Goal: Task Accomplishment & Management: Complete application form

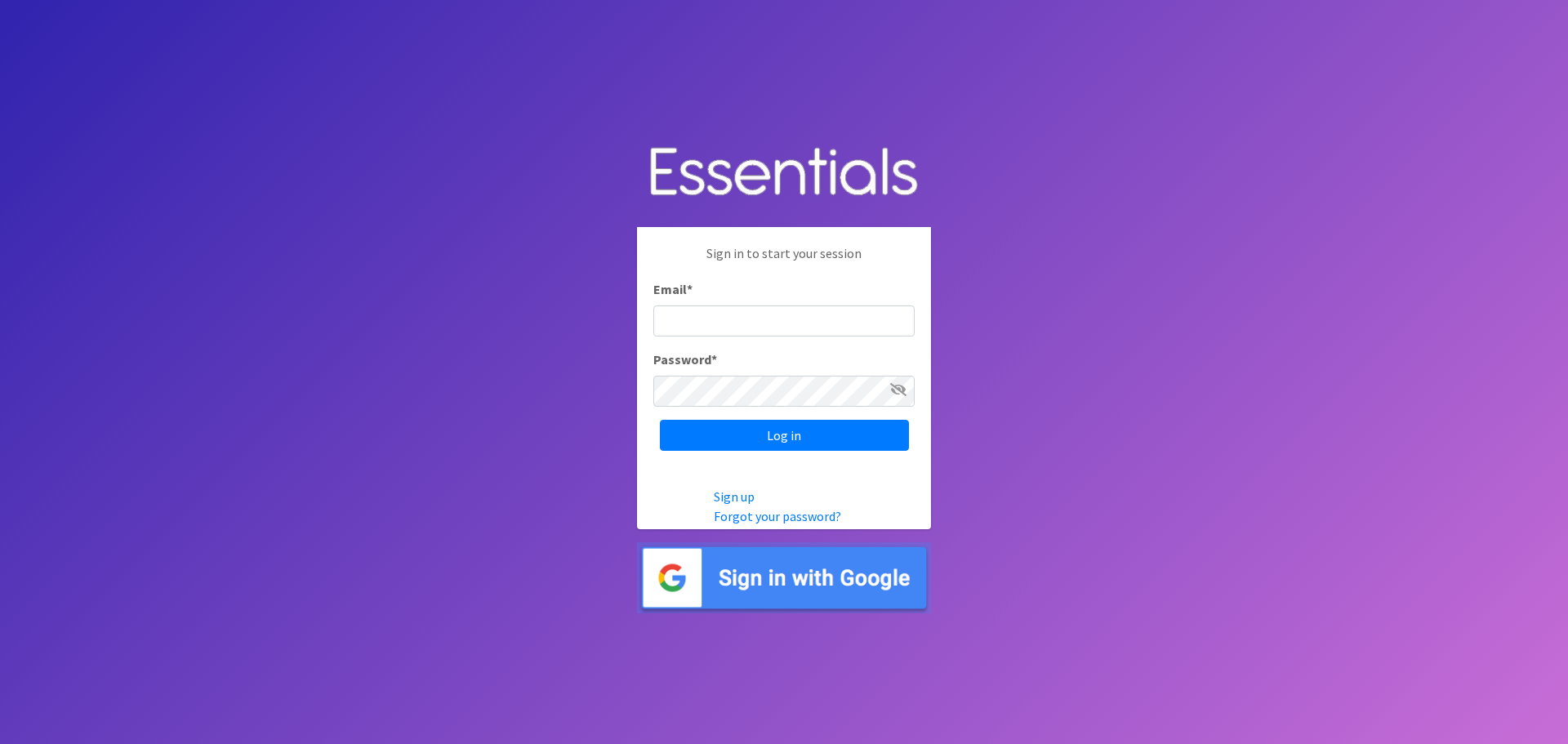
click at [829, 330] on input "Email *" at bounding box center [784, 322] width 261 height 31
type input "s"
type input "[EMAIL_ADDRESS][DOMAIN_NAME]"
click at [660, 420] on input "Log in" at bounding box center [784, 435] width 249 height 31
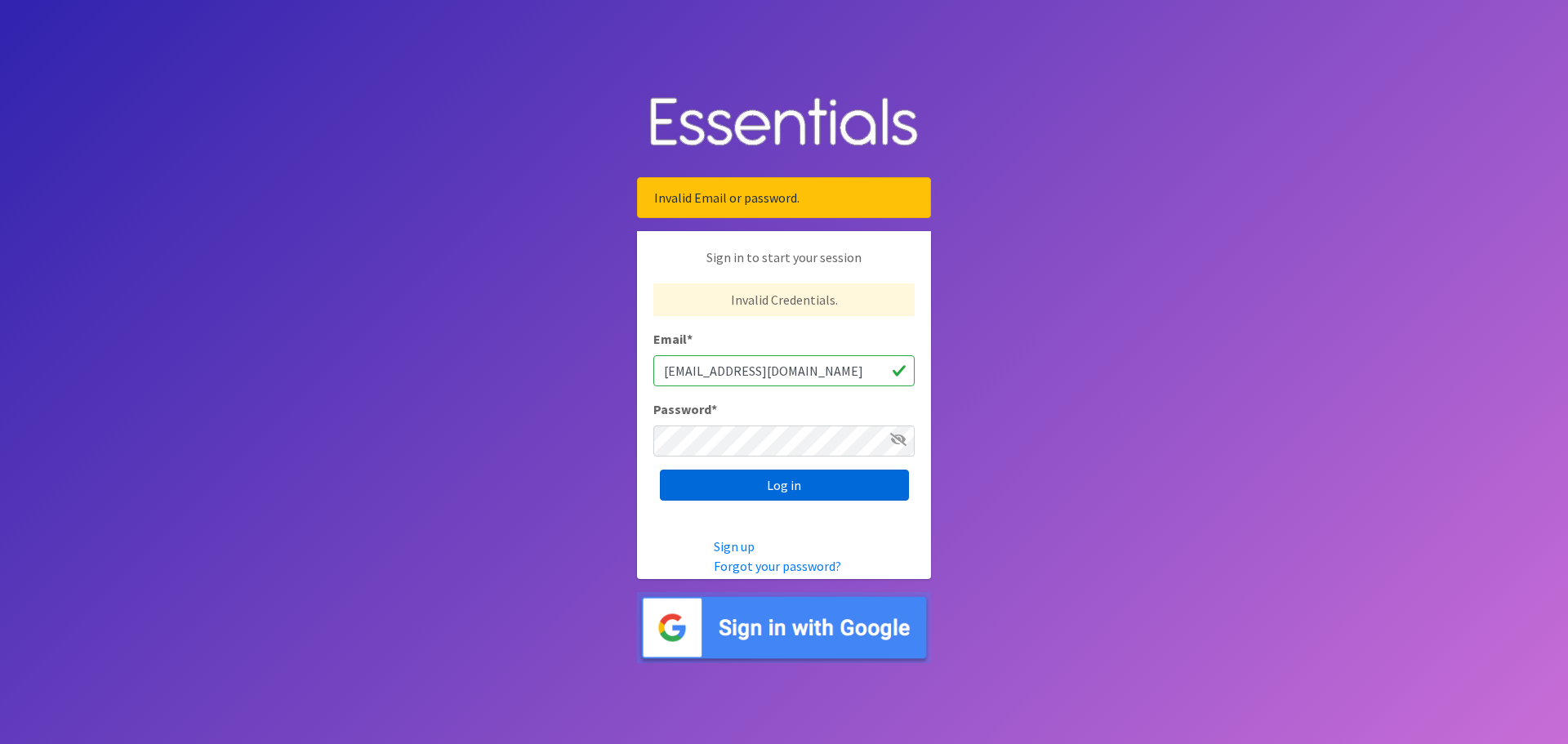
click at [815, 479] on input "Log in" at bounding box center [784, 485] width 249 height 31
click at [726, 483] on input "Log in" at bounding box center [784, 485] width 249 height 31
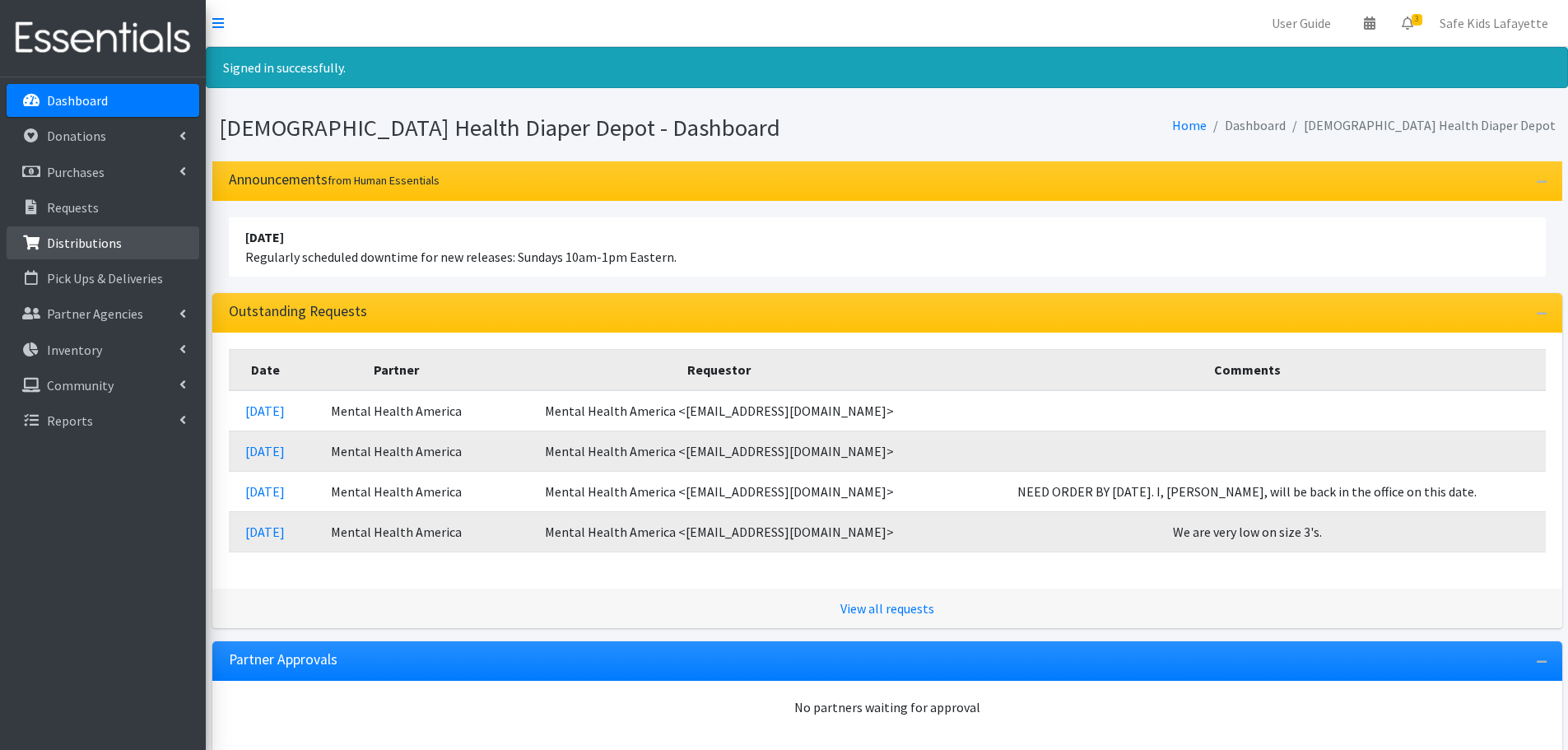
click at [93, 239] on p "Distributions" at bounding box center [84, 242] width 75 height 17
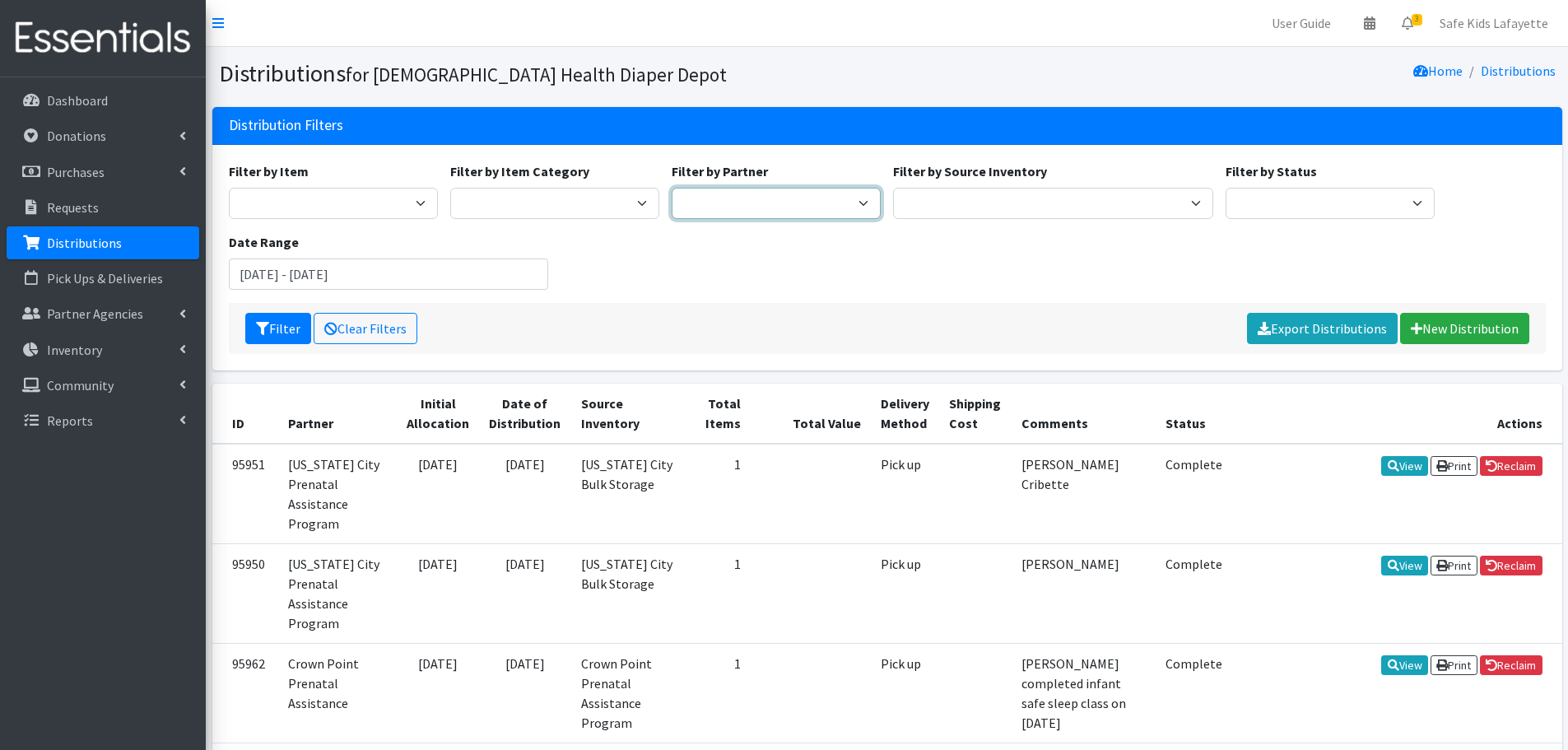
click at [866, 201] on select "ANEW Minitries Crown Point Prenatal Assistance Hammond Prenatal Assistance Prog…" at bounding box center [776, 204] width 209 height 32
select select "6331"
click at [672, 188] on select "ANEW Minitries Crown Point Prenatal Assistance Hammond Prenatal Assistance Prog…" at bounding box center [776, 204] width 209 height 32
click at [264, 330] on icon "submit" at bounding box center [263, 328] width 13 height 13
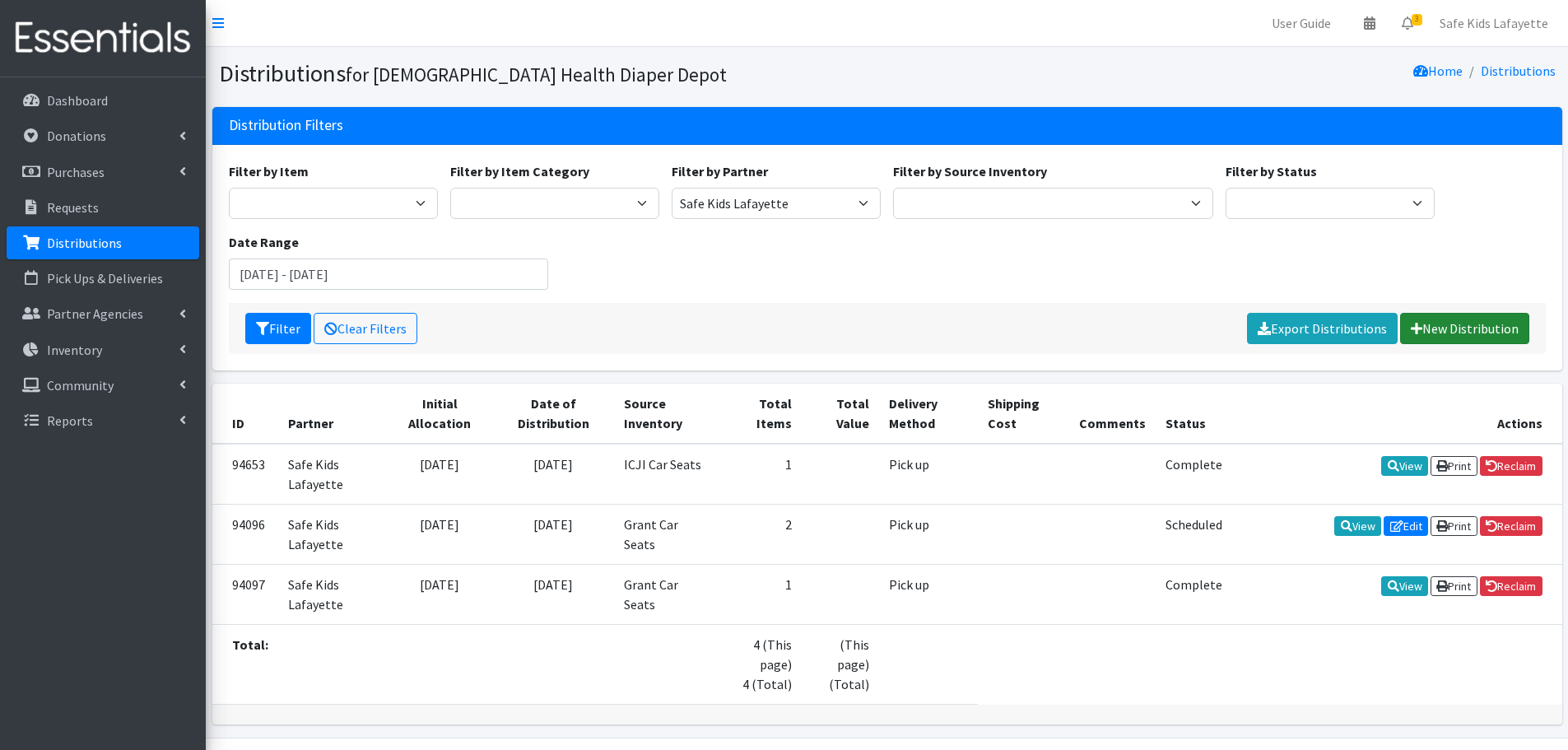
click at [1437, 328] on link "New Distribution" at bounding box center [1465, 329] width 129 height 32
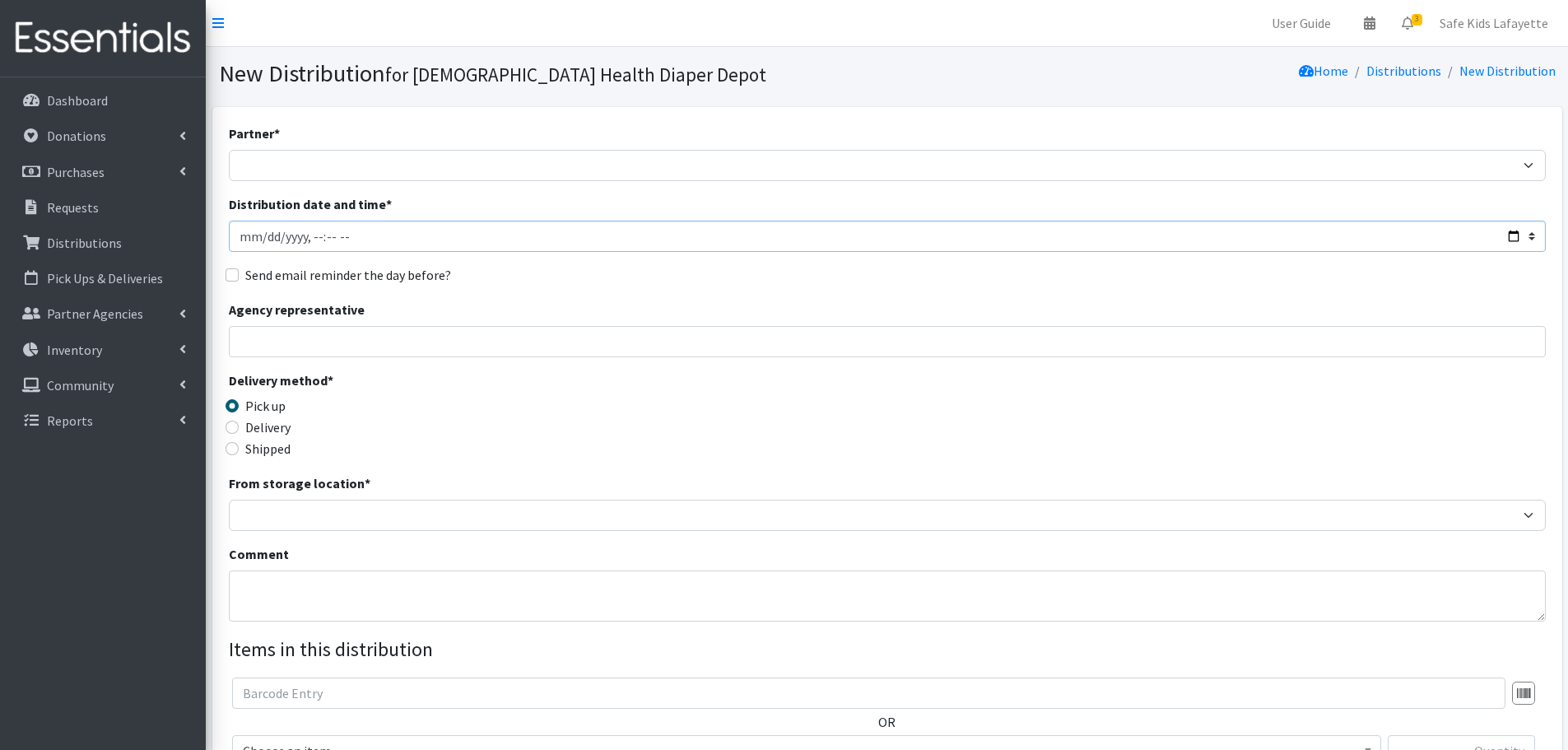
click at [379, 237] on input "Distribution date and time *" at bounding box center [887, 236] width 1317 height 32
type input "2025-08-29T23:59"
type input "2025-08-29T16:30"
click at [363, 339] on input "Agency representative" at bounding box center [887, 342] width 1317 height 32
type input "Shelly Tansey"
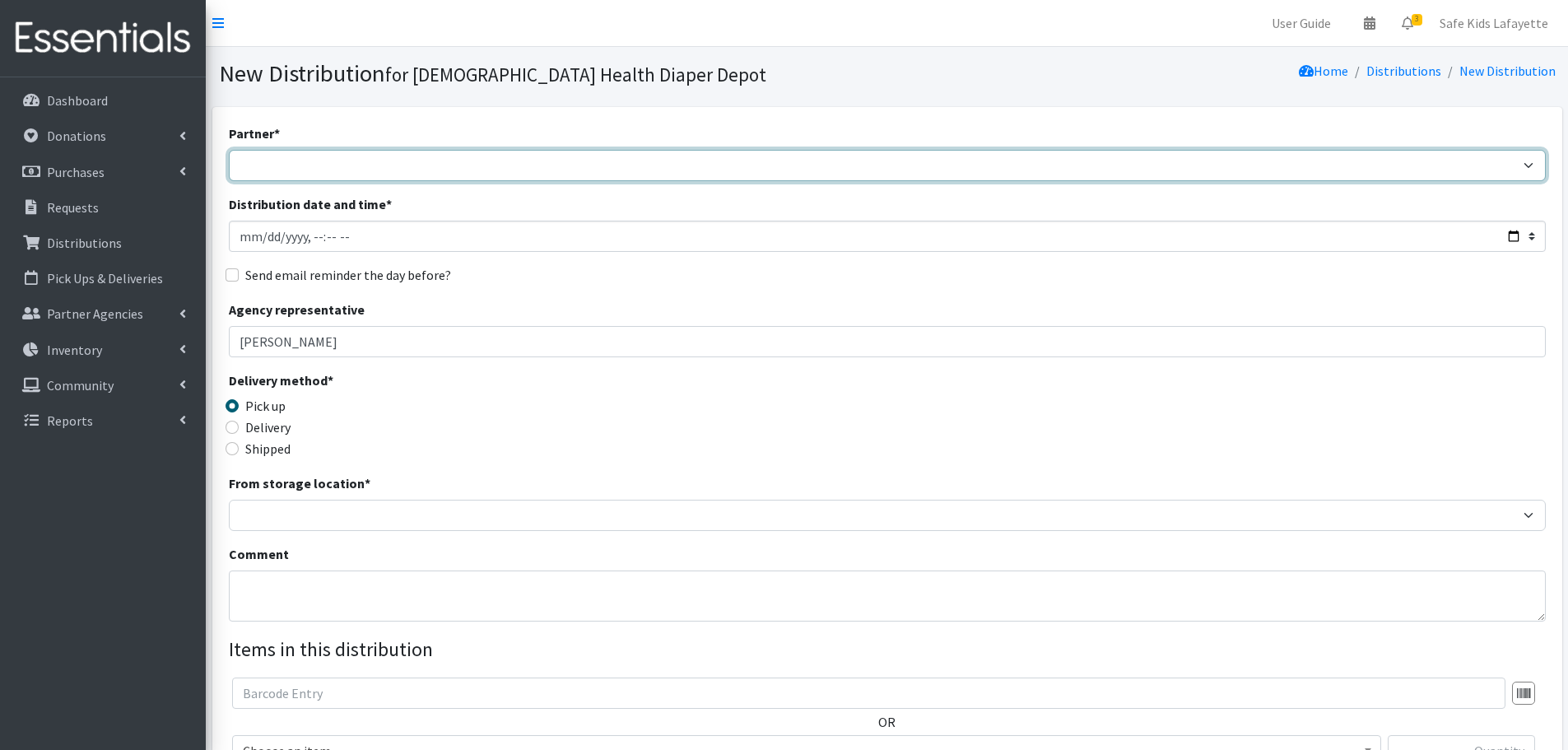
click at [358, 162] on select "ANEW Minitries Crown Point Prenatal Assistance Hammond Prenatal Assistance Prog…" at bounding box center [887, 166] width 1317 height 32
select select "6331"
click at [229, 150] on select "ANEW Minitries Crown Point Prenatal Assistance Hammond Prenatal Assistance Prog…" at bounding box center [887, 166] width 1317 height 32
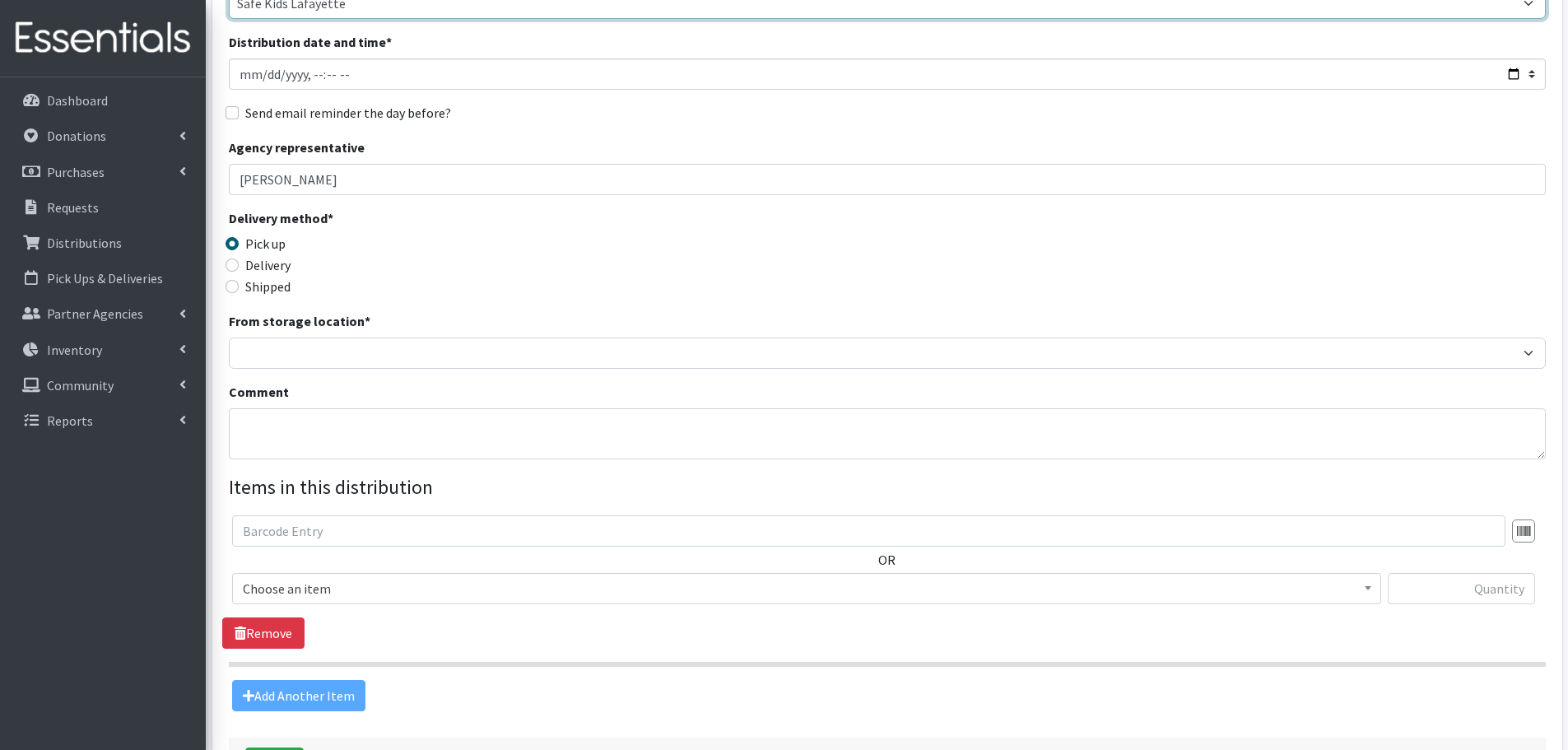
scroll to position [165, 0]
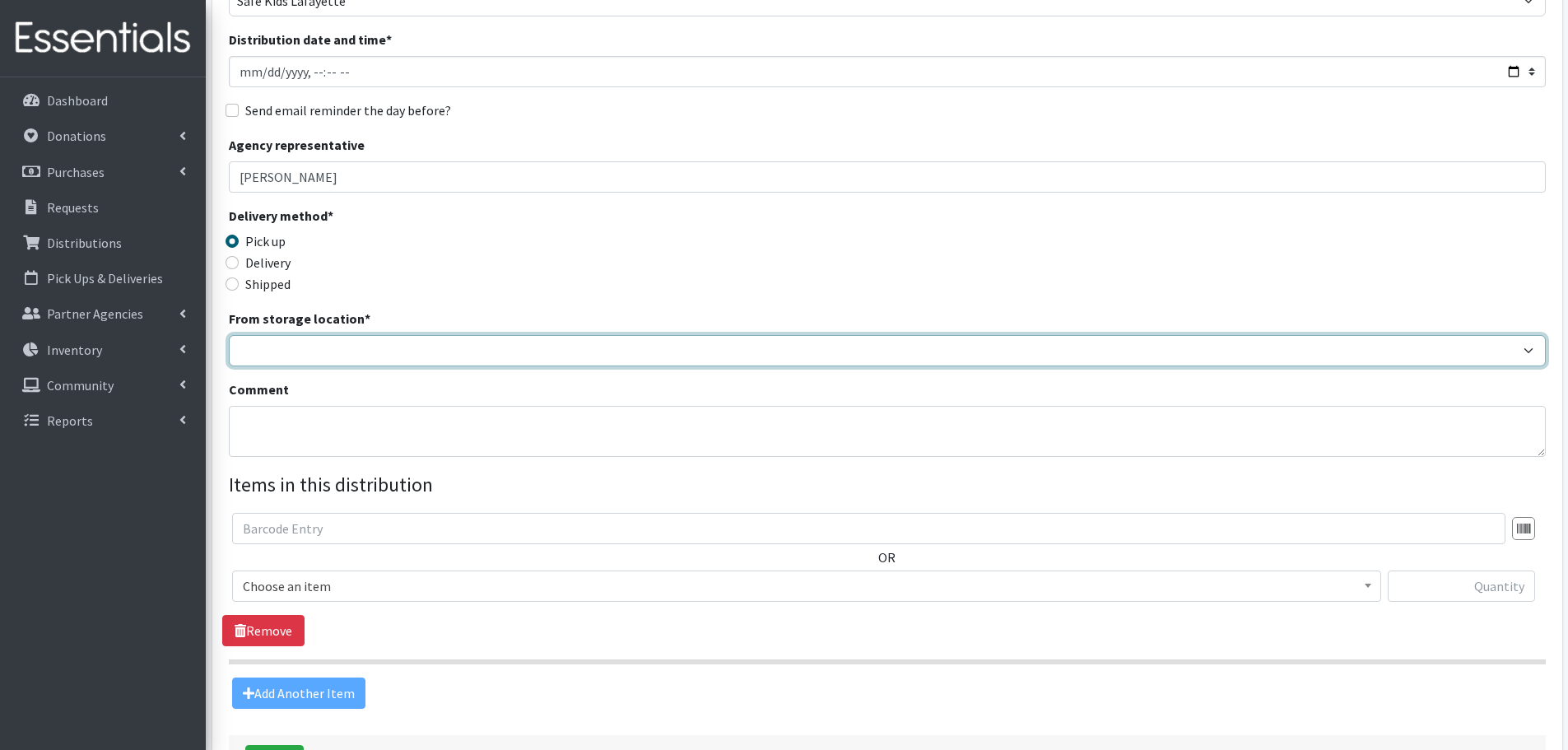
click at [369, 362] on select "Crown Point Bulk Storage Crown Point Prenatal Assistance Program Grant Car Seat…" at bounding box center [887, 351] width 1317 height 32
select select "431"
click at [229, 335] on select "Crown Point Bulk Storage Crown Point Prenatal Assistance Program Grant Car Seat…" at bounding box center [887, 351] width 1317 height 32
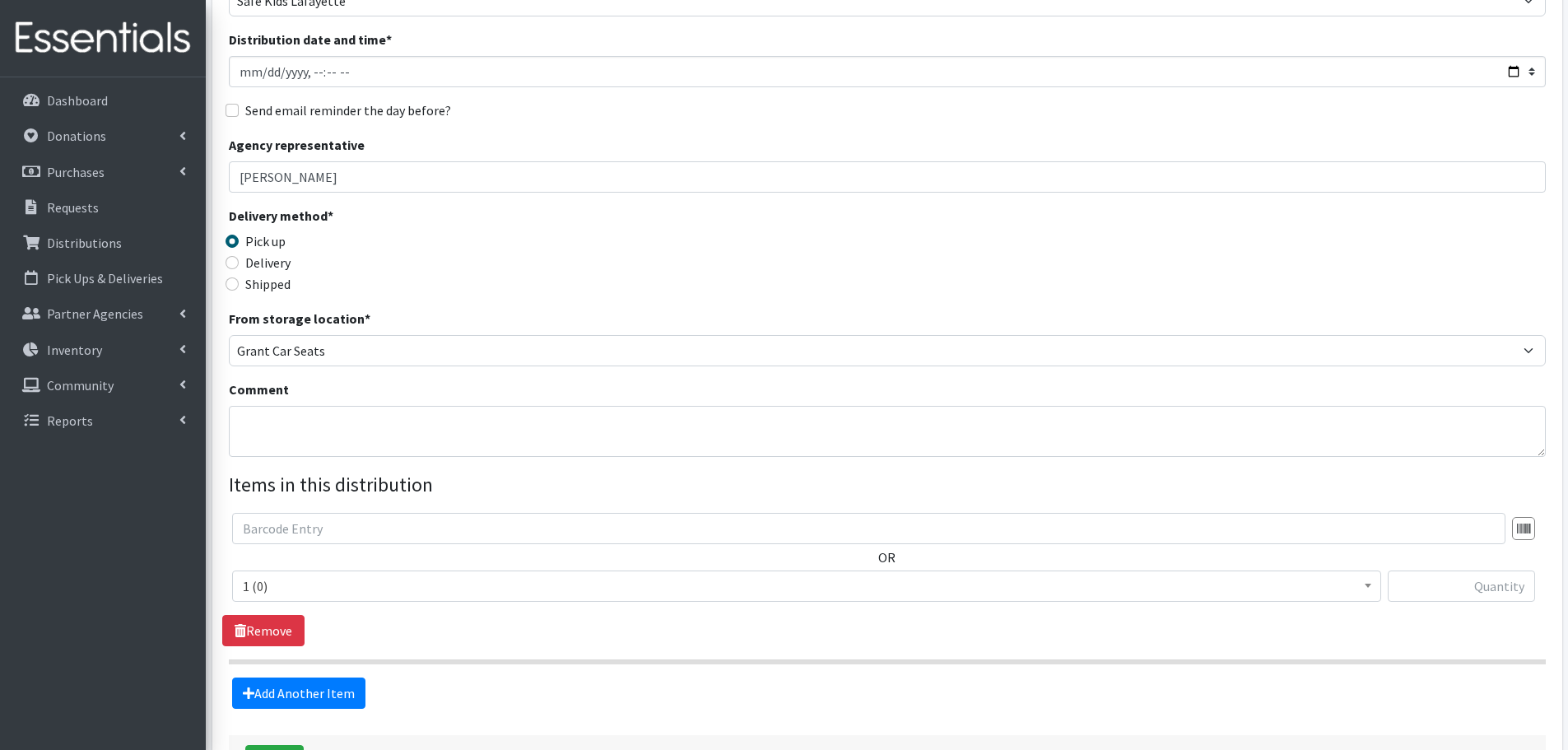
click at [364, 591] on span "1 (0)" at bounding box center [807, 586] width 1128 height 23
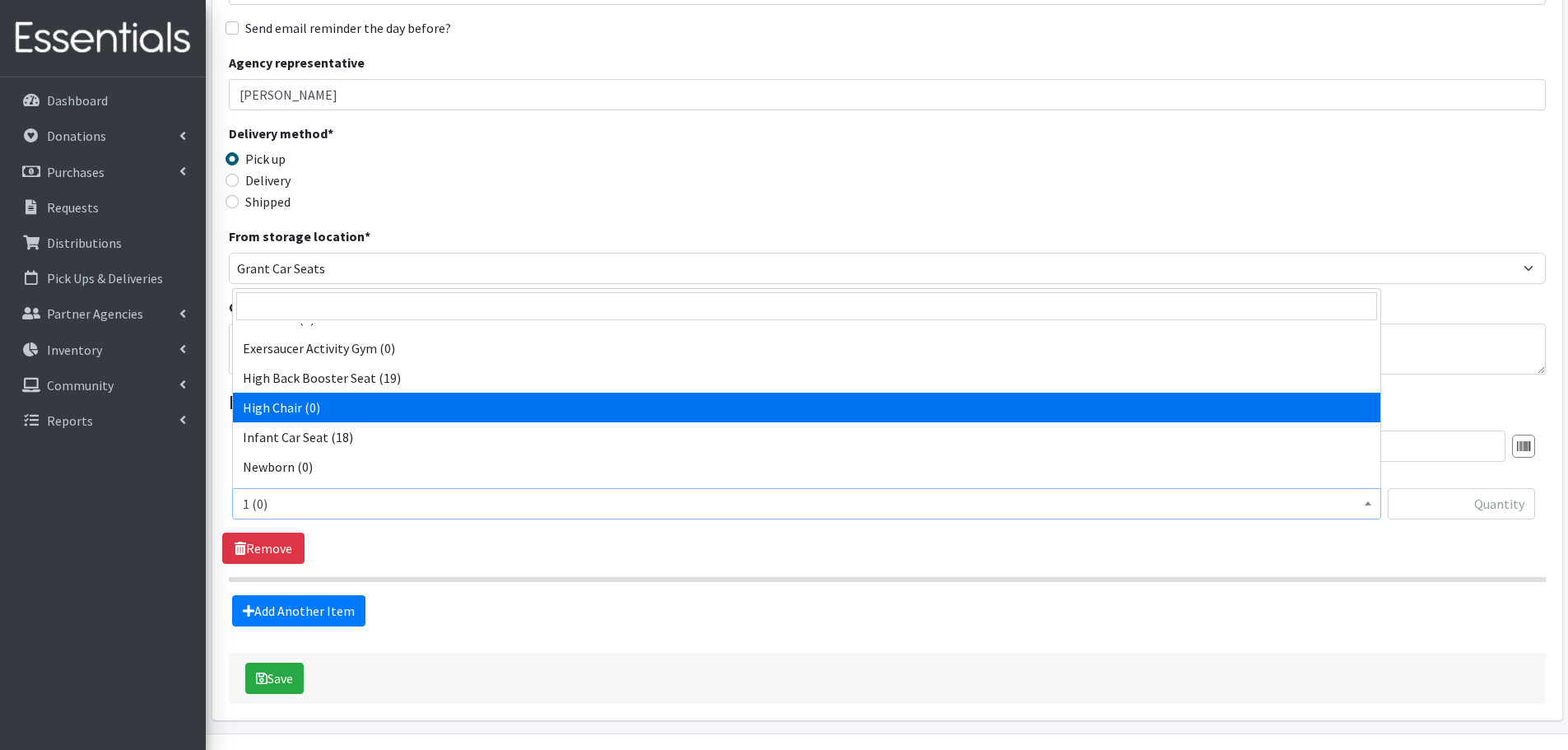
scroll to position [353, 0]
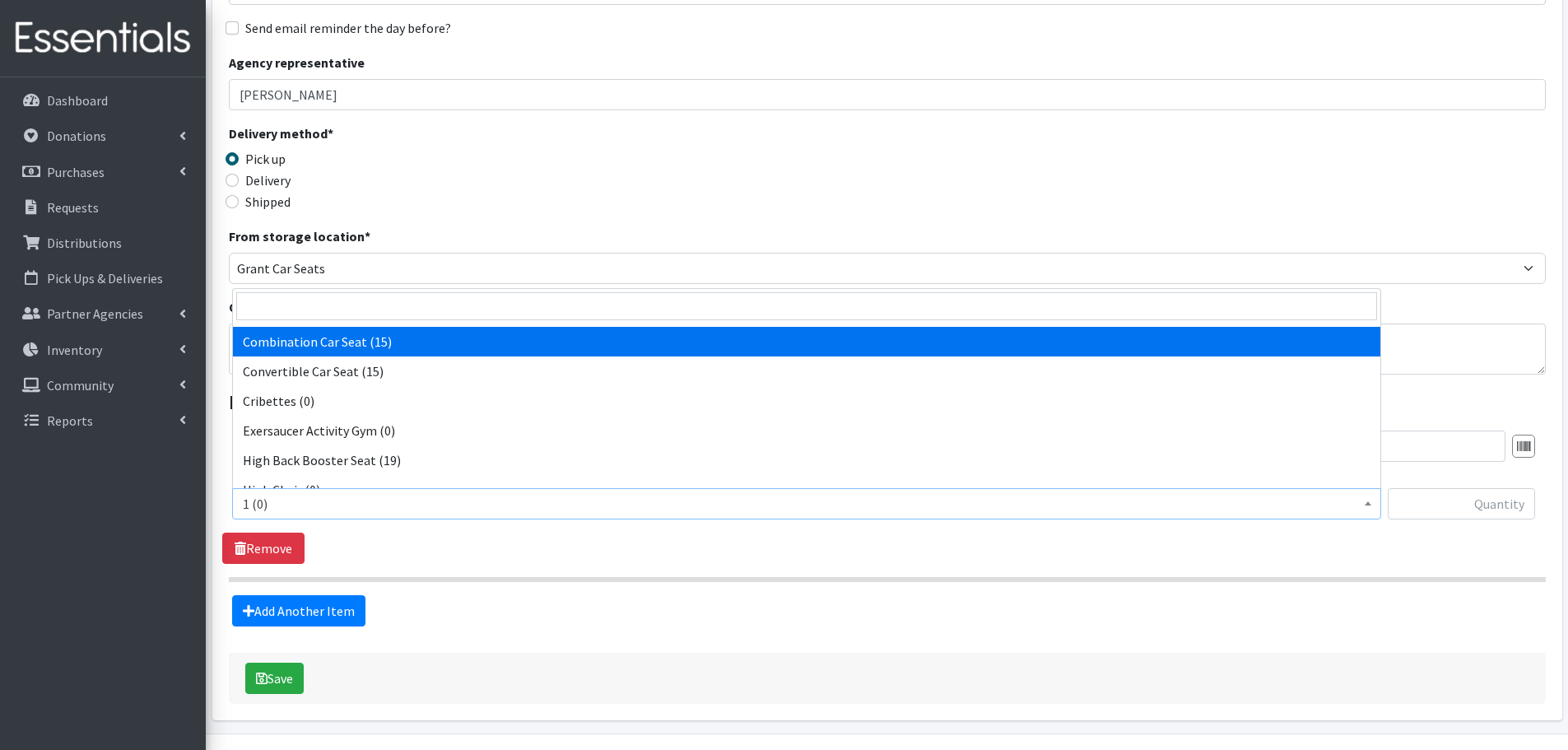
drag, startPoint x: 791, startPoint y: 354, endPoint x: 809, endPoint y: 359, distance: 18.7
select select "14451"
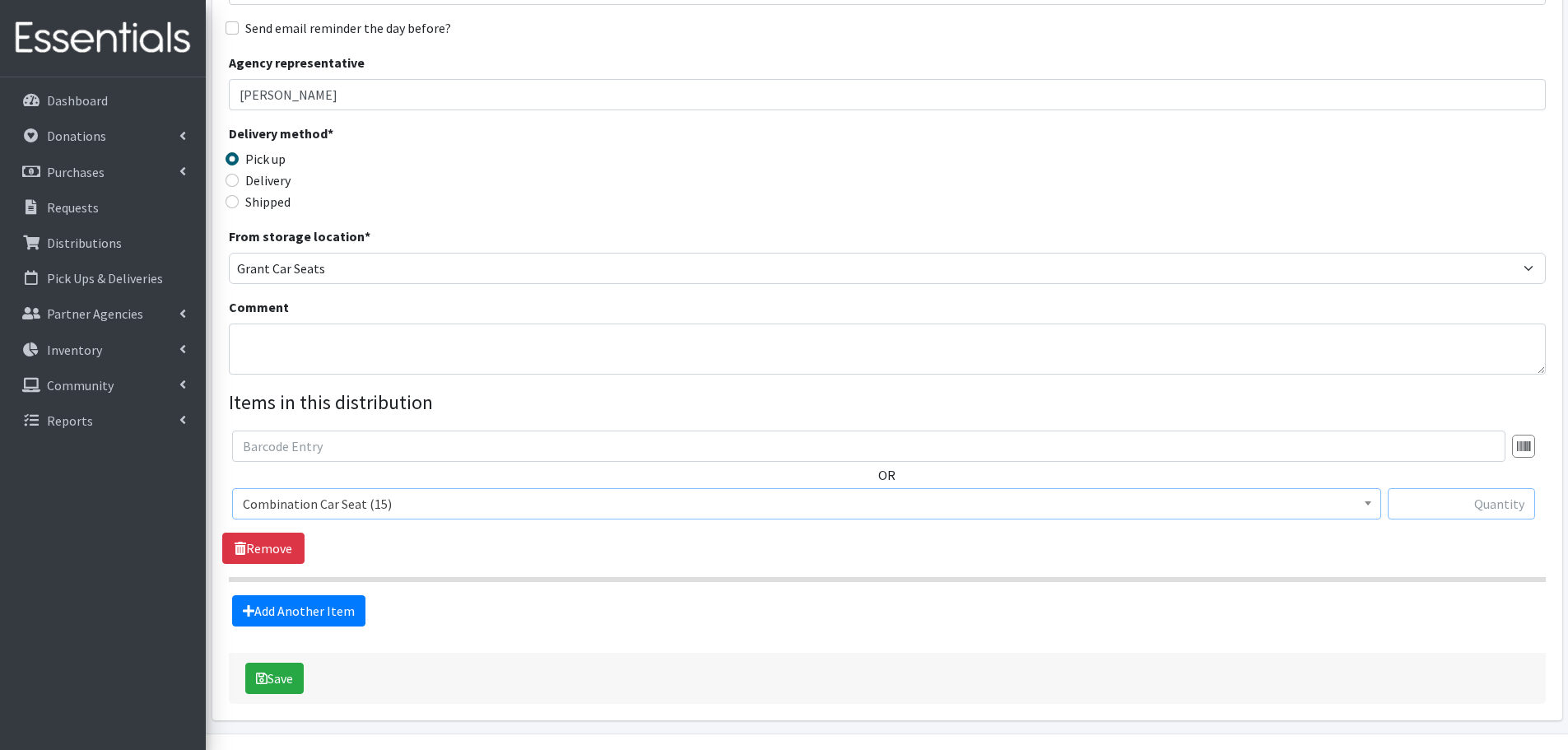
click at [1399, 503] on input "text" at bounding box center [1461, 504] width 147 height 32
type input "1"
click at [278, 679] on button "Save" at bounding box center [275, 679] width 58 height 32
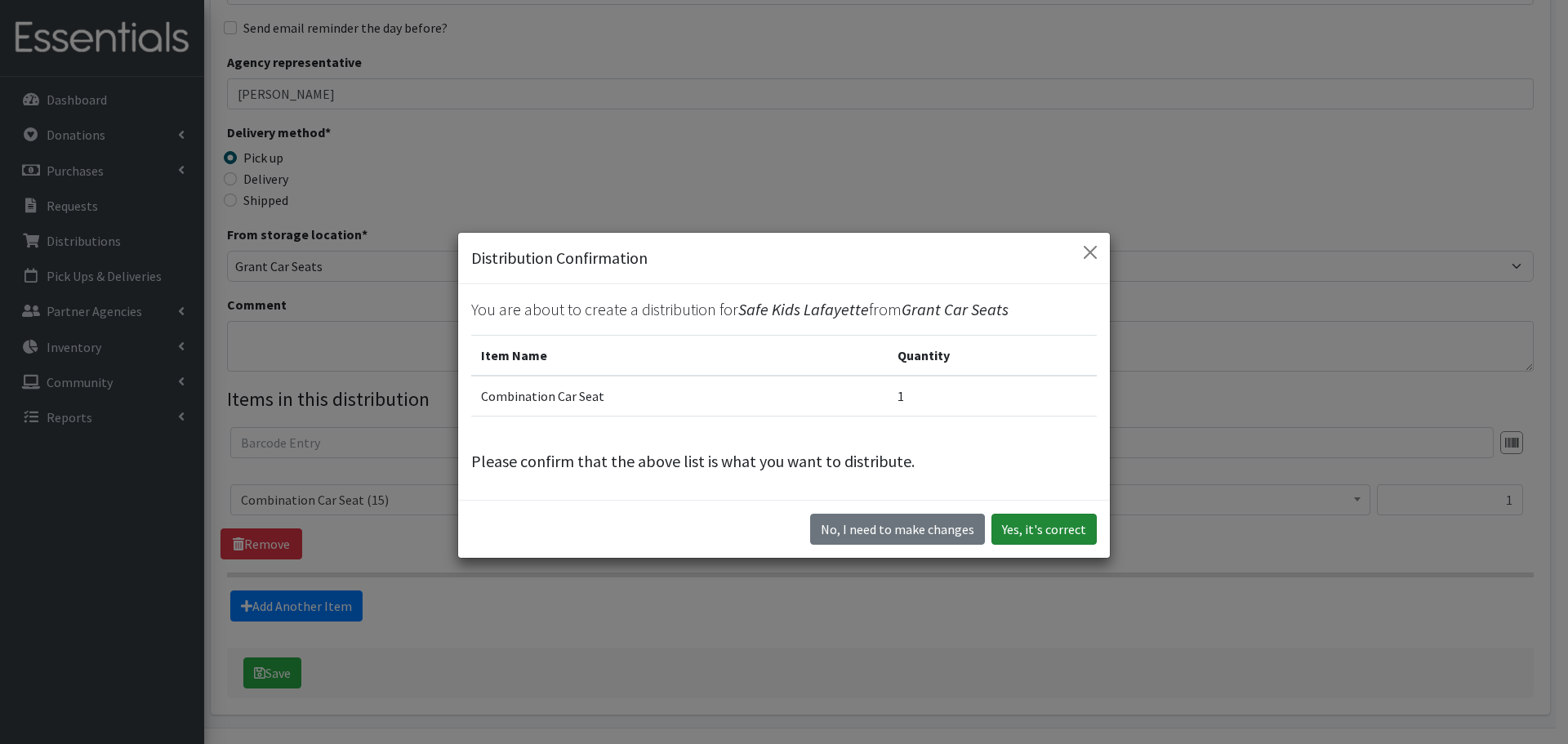
click at [1015, 527] on button "Yes, it's correct" at bounding box center [1044, 530] width 106 height 31
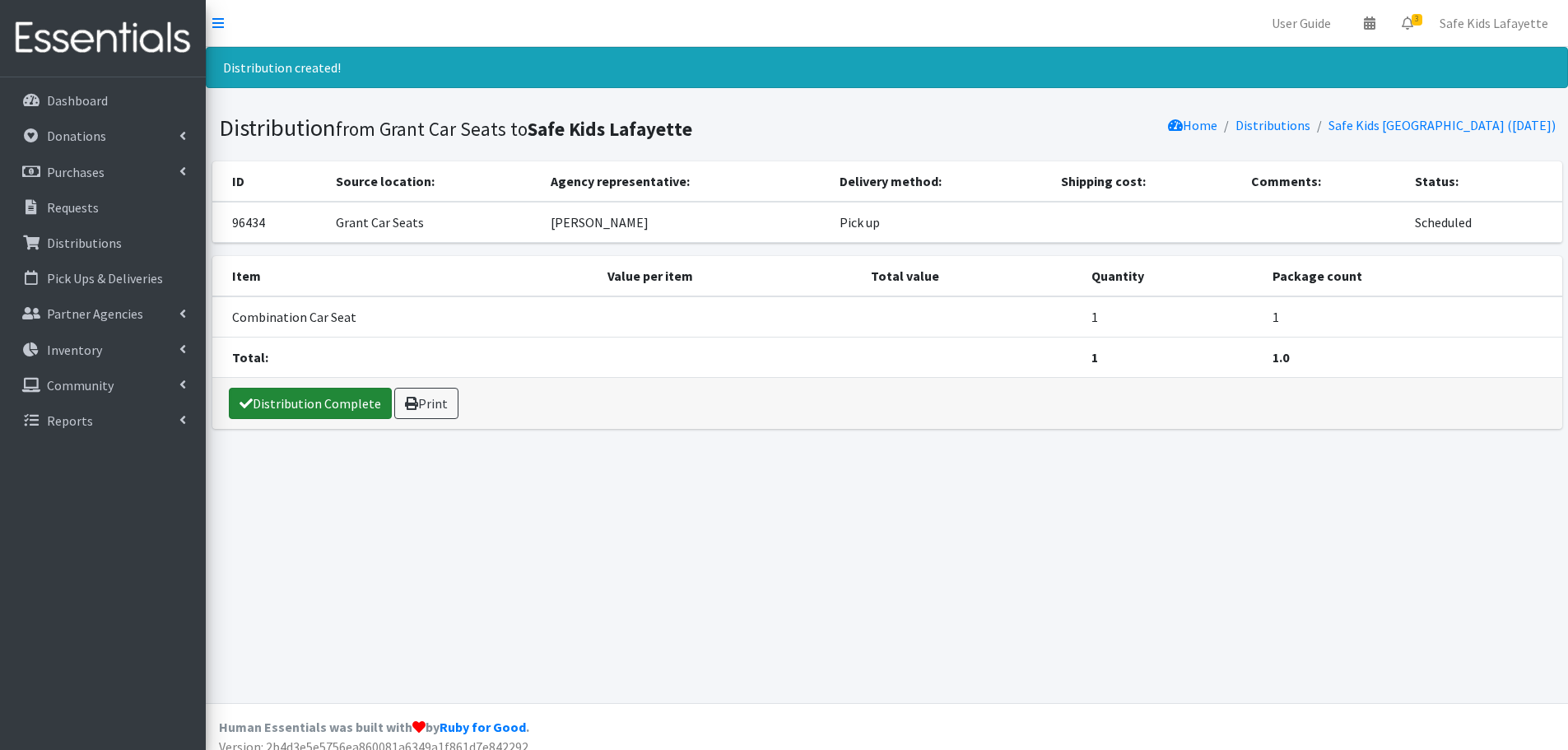
click at [346, 401] on link "Distribution Complete" at bounding box center [310, 404] width 163 height 32
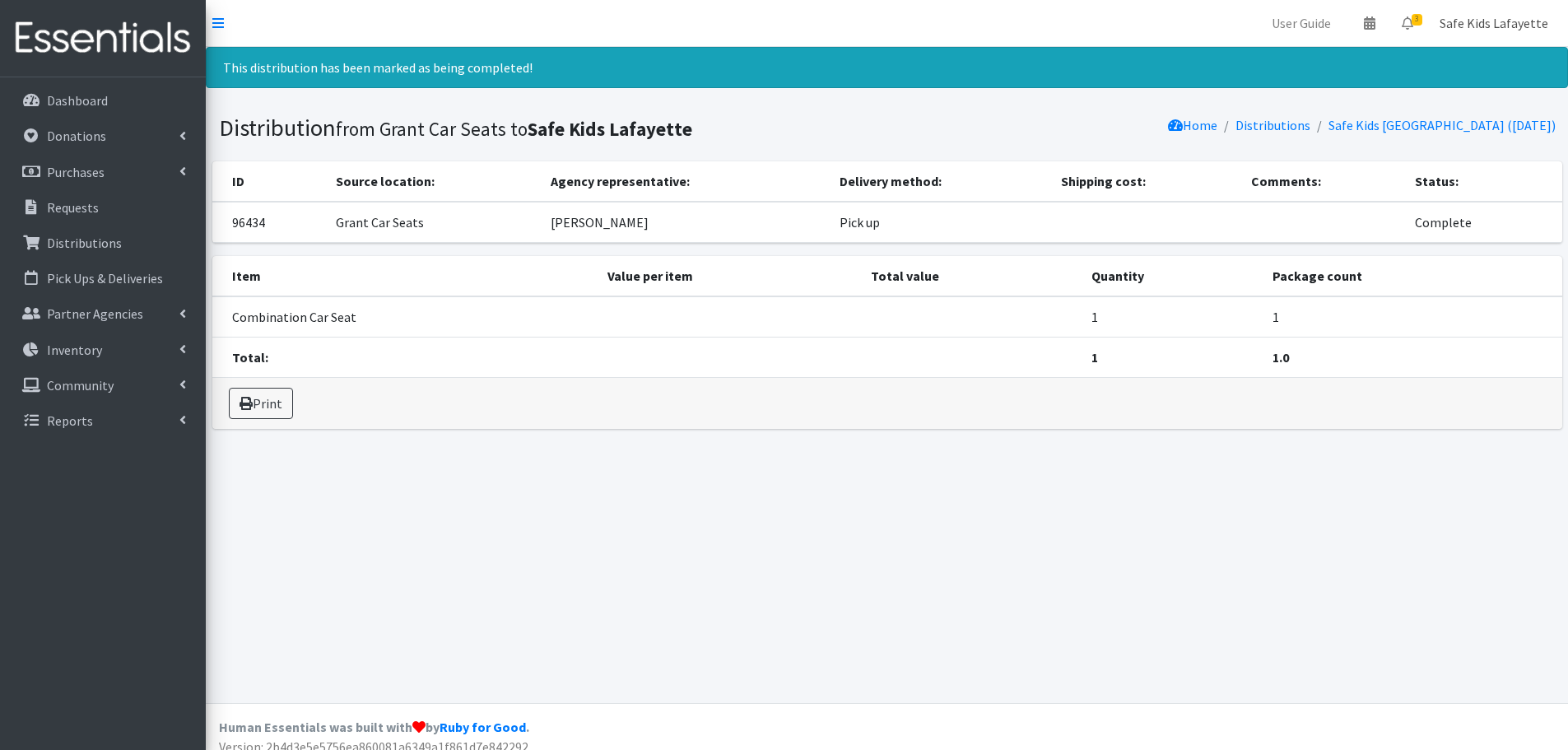
click at [1499, 19] on link "Safe Kids Lafayette" at bounding box center [1494, 22] width 135 height 33
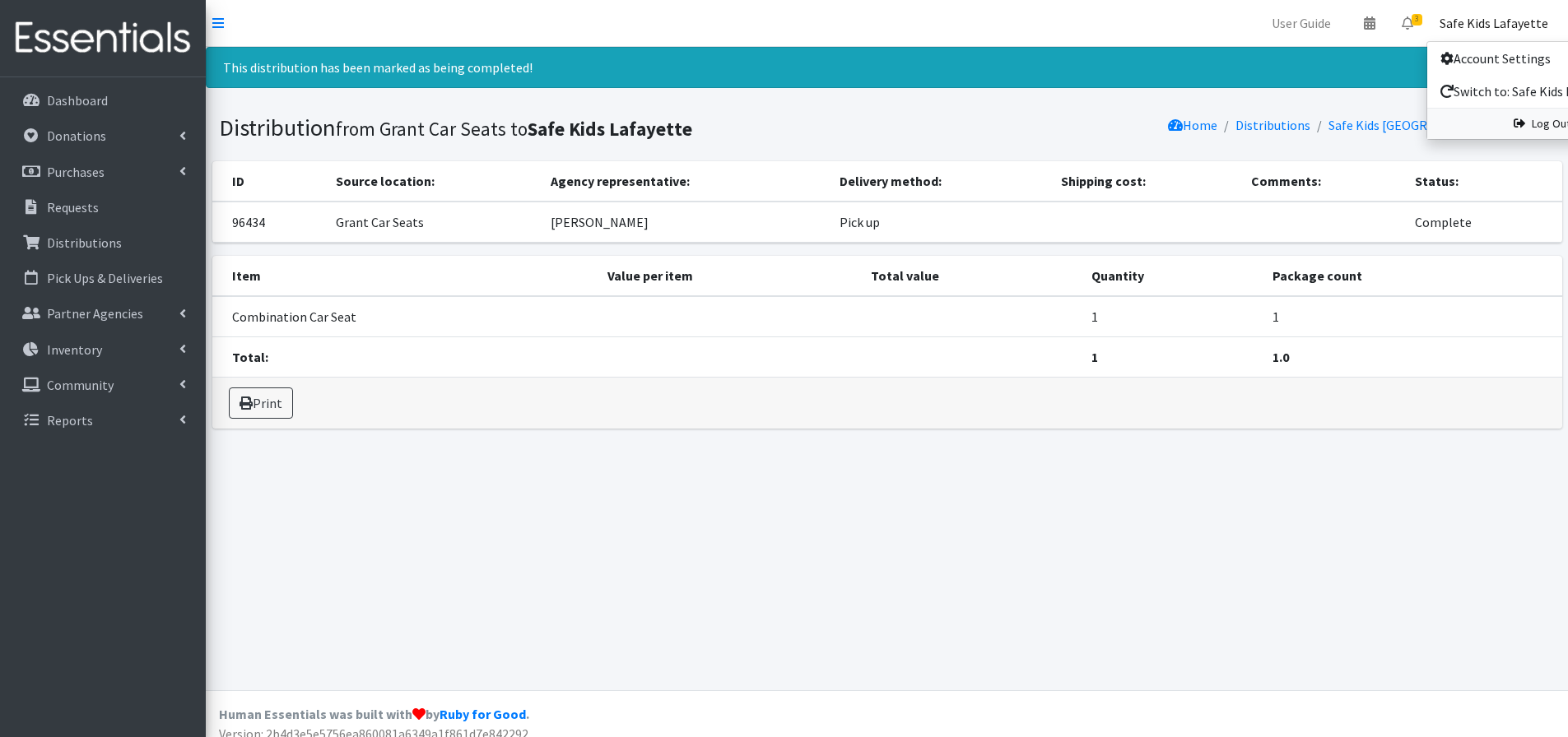
click at [1552, 133] on link "Log Out" at bounding box center [1542, 123] width 229 height 31
